Goal: Unclear

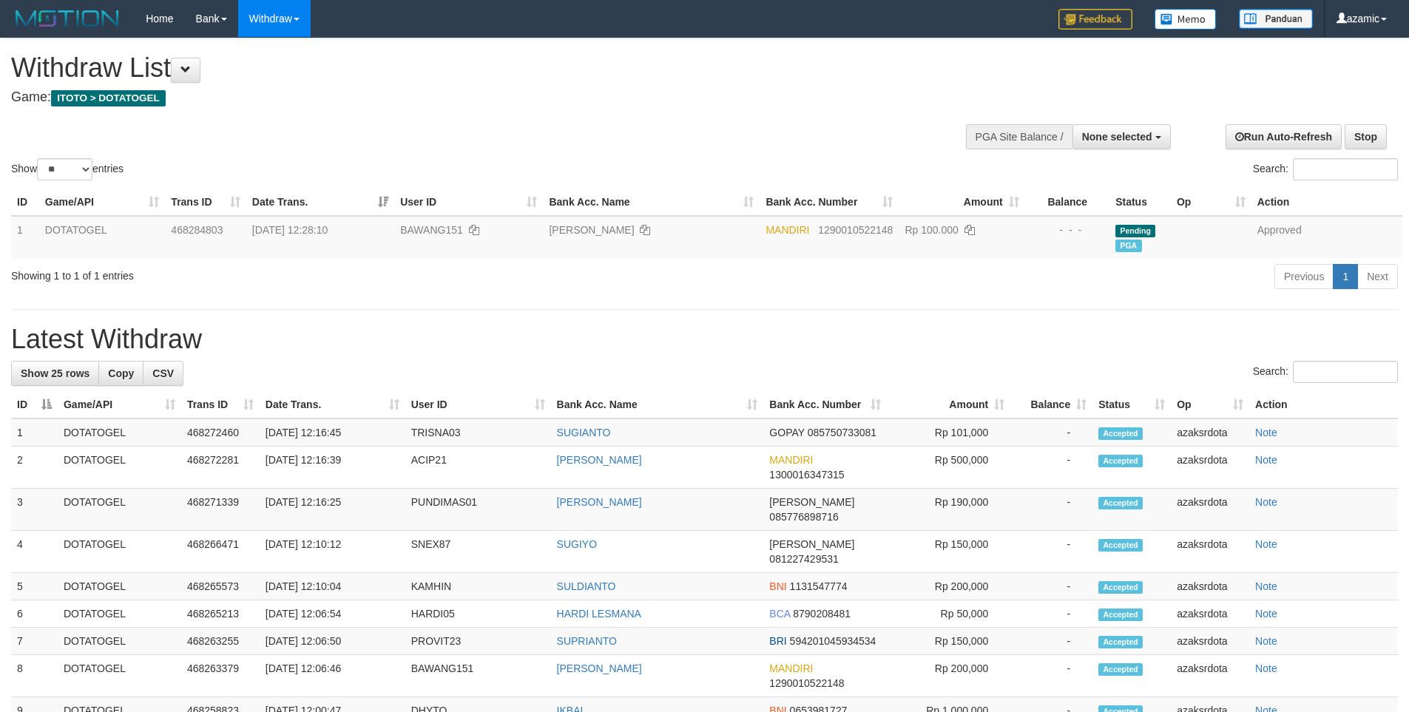
select select
select select "**"
